Goal: Task Accomplishment & Management: Use online tool/utility

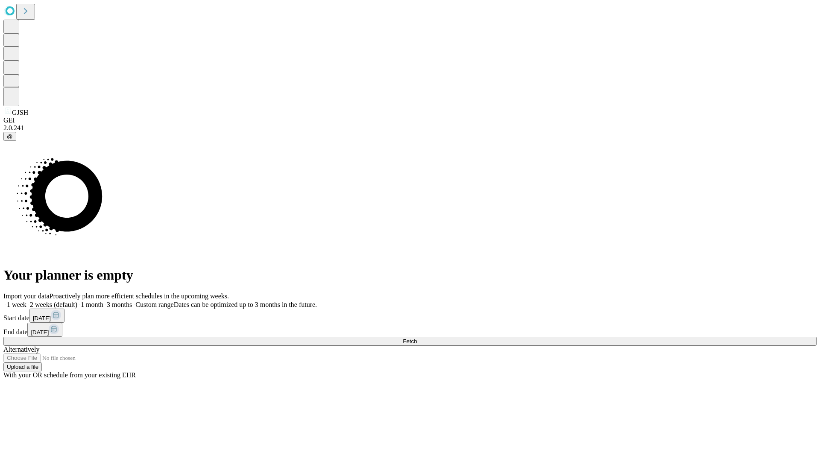
click at [417, 338] on span "Fetch" at bounding box center [410, 341] width 14 height 6
